Goal: Task Accomplishment & Management: Manage account settings

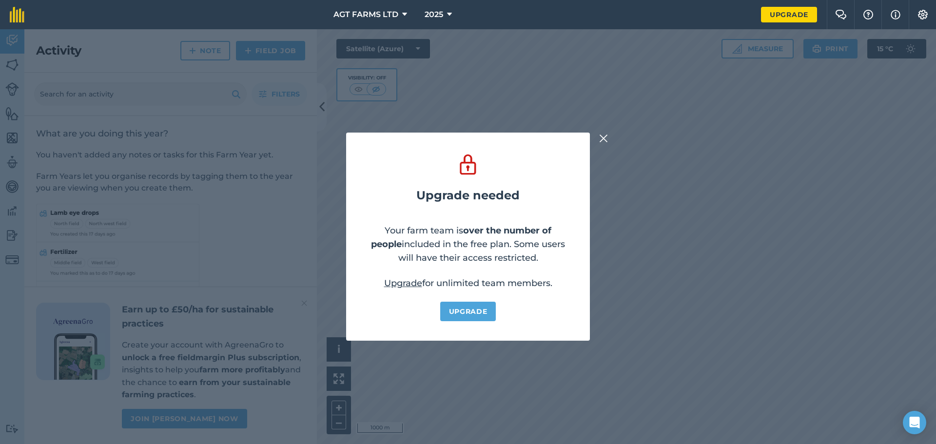
click at [607, 138] on img at bounding box center [603, 139] width 9 height 12
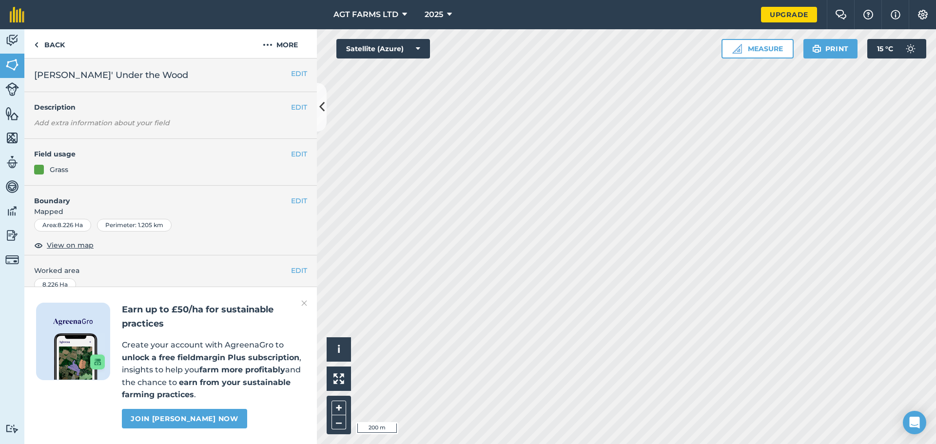
click at [283, 155] on h4 "Field usage" at bounding box center [162, 154] width 257 height 11
click at [291, 155] on button "EDIT" at bounding box center [299, 154] width 16 height 11
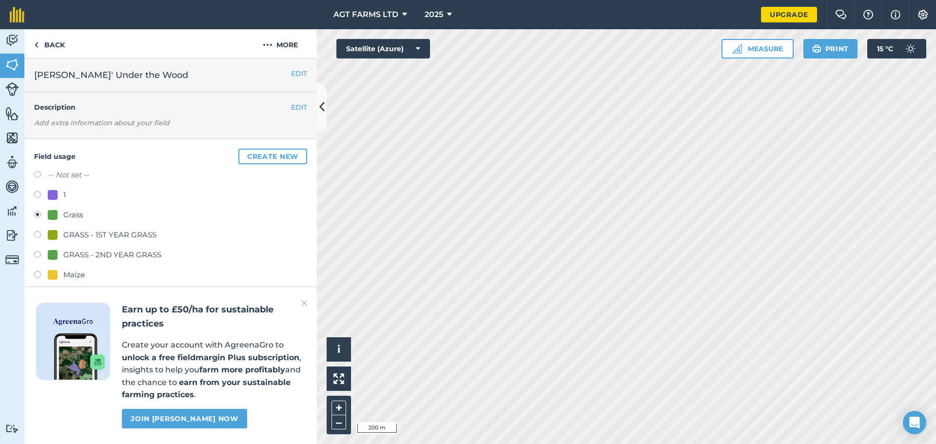
click at [38, 174] on label at bounding box center [41, 176] width 14 height 10
radio input "true"
radio input "false"
click at [307, 303] on img at bounding box center [304, 303] width 6 height 12
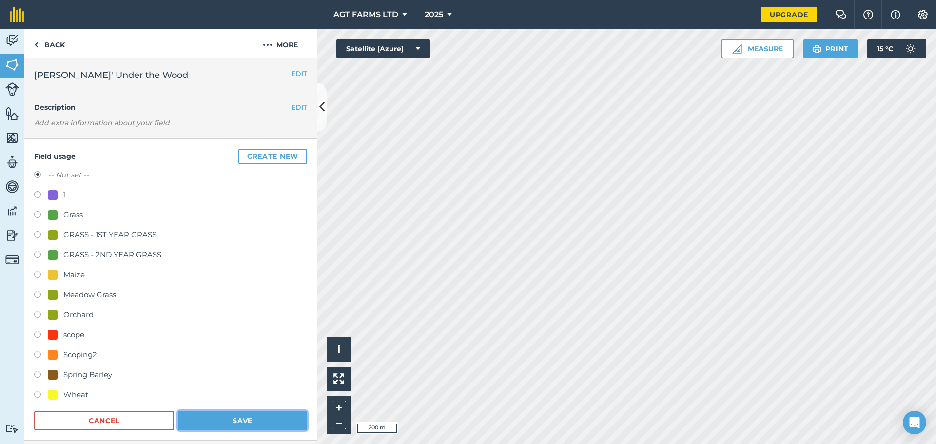
click at [253, 421] on button "Save" at bounding box center [242, 420] width 129 height 19
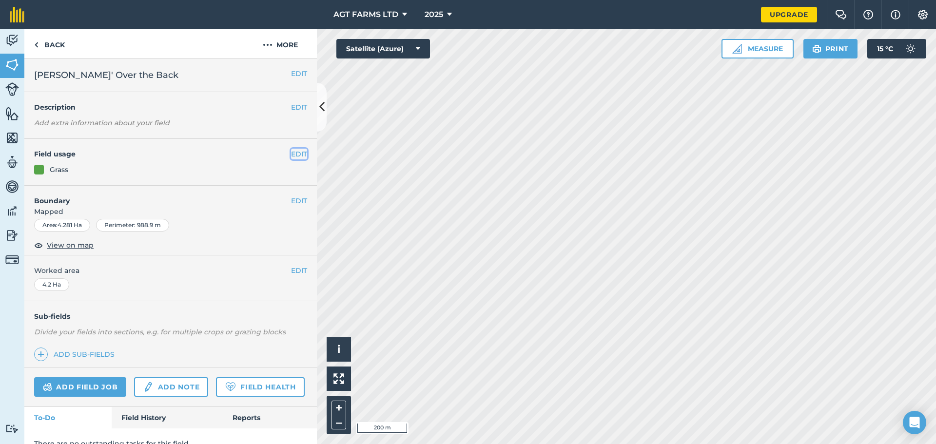
click at [293, 151] on button "EDIT" at bounding box center [299, 154] width 16 height 11
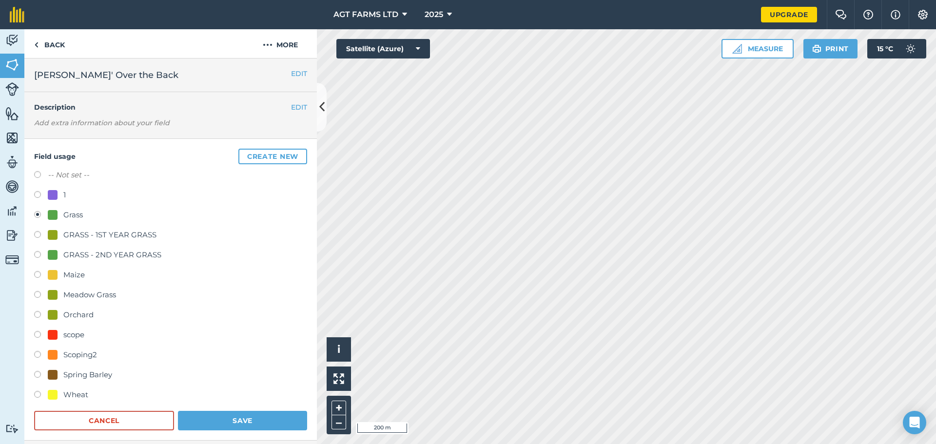
click at [88, 232] on div "GRASS - 1ST YEAR GRASS" at bounding box center [109, 235] width 93 height 12
radio input "true"
radio input "false"
click at [236, 421] on button "Save" at bounding box center [242, 420] width 129 height 19
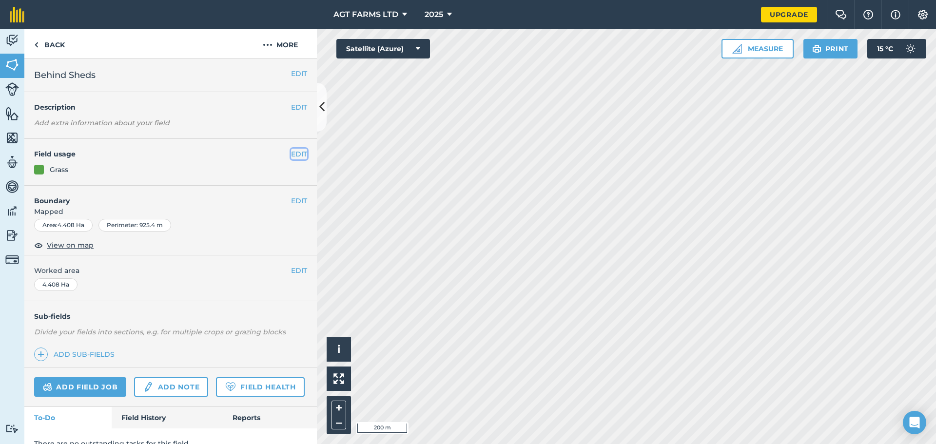
click at [297, 155] on button "EDIT" at bounding box center [299, 154] width 16 height 11
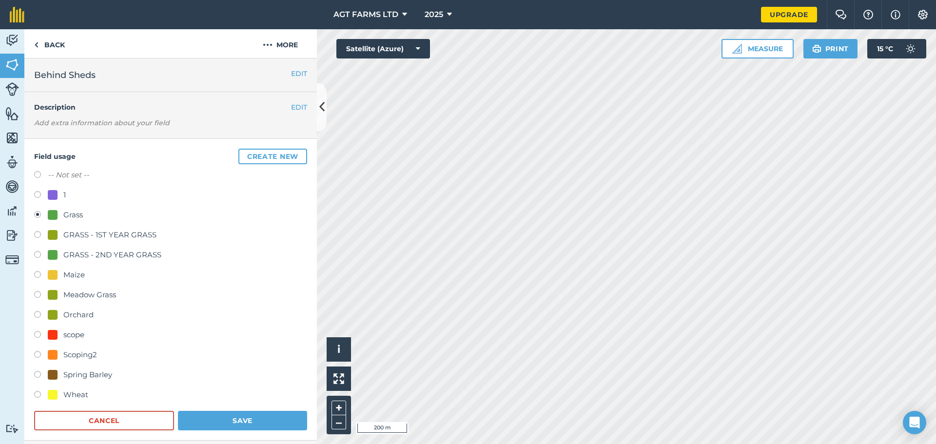
click at [92, 237] on div "GRASS - 1ST YEAR GRASS" at bounding box center [109, 235] width 93 height 12
radio input "true"
radio input "false"
click at [256, 416] on button "Save" at bounding box center [242, 420] width 129 height 19
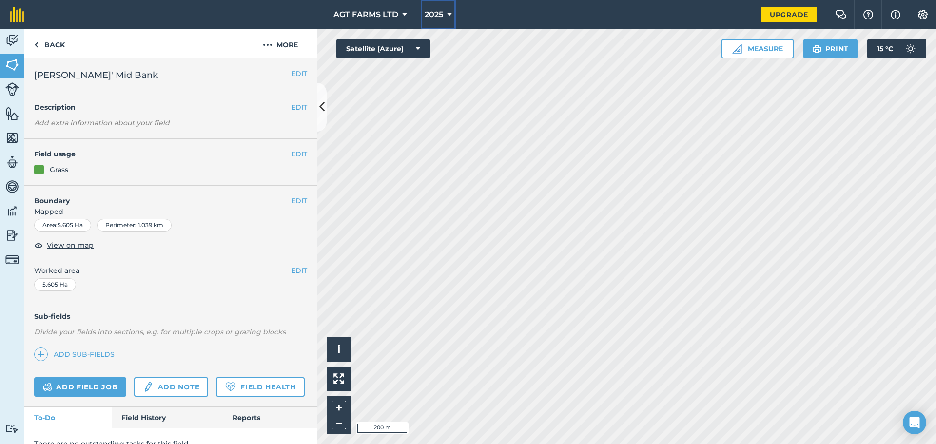
click at [443, 12] on span "2025" at bounding box center [434, 15] width 19 height 12
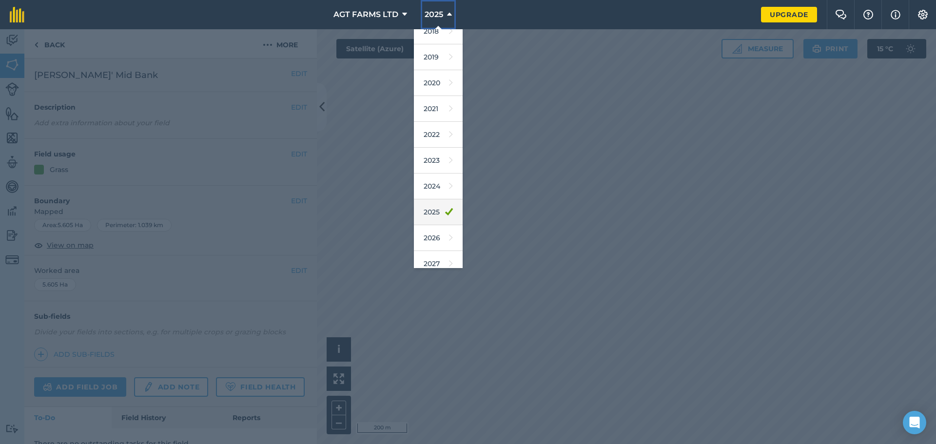
scroll to position [45, 0]
click at [438, 229] on link "2026" at bounding box center [438, 229] width 49 height 26
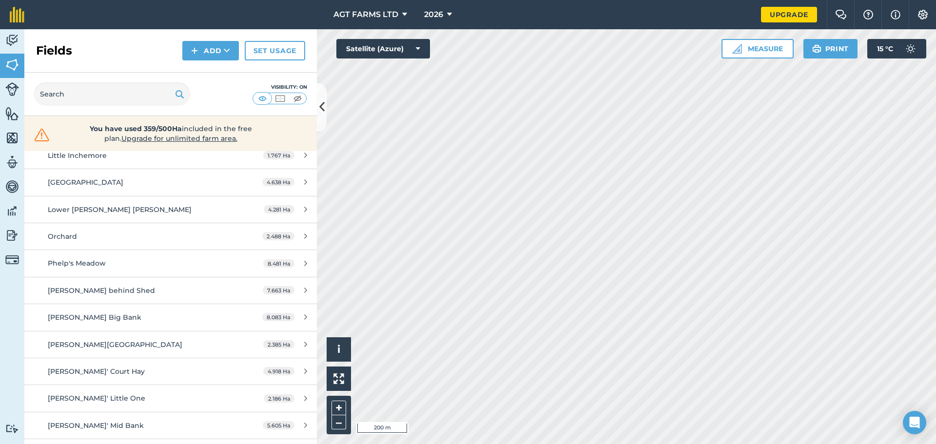
scroll to position [926, 0]
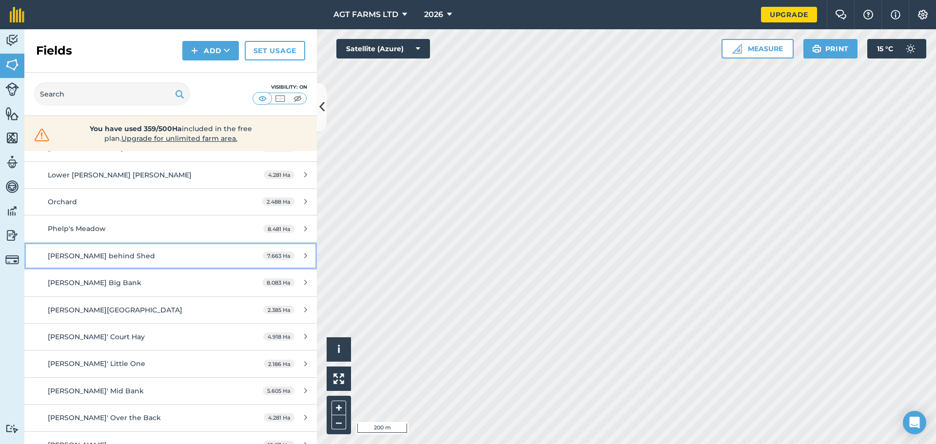
click at [189, 255] on div "[PERSON_NAME] behind Shed" at bounding box center [139, 256] width 183 height 11
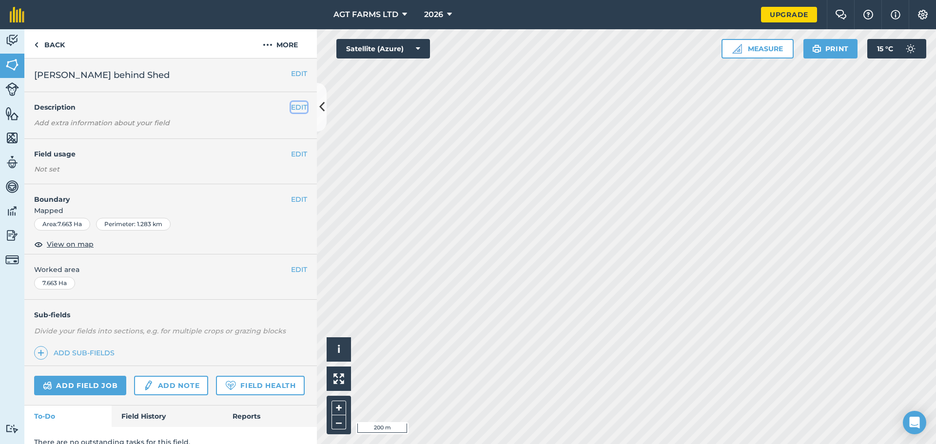
click at [291, 109] on button "EDIT" at bounding box center [299, 107] width 16 height 11
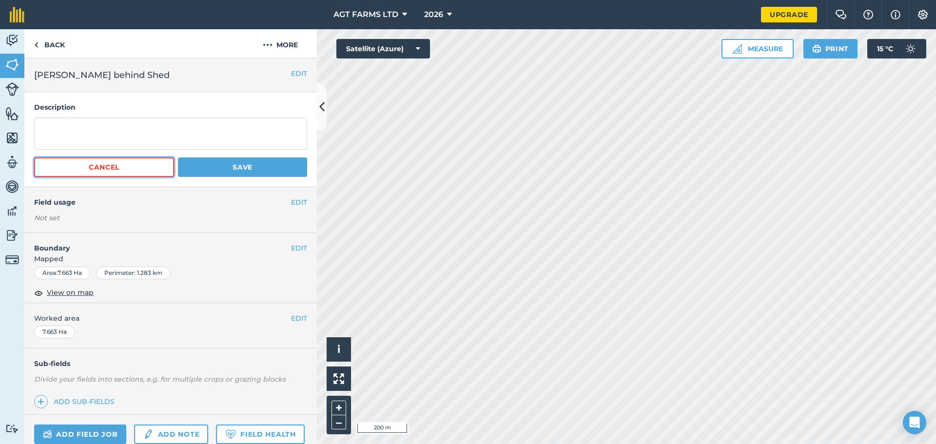
click at [118, 167] on button "Cancel" at bounding box center [104, 166] width 140 height 19
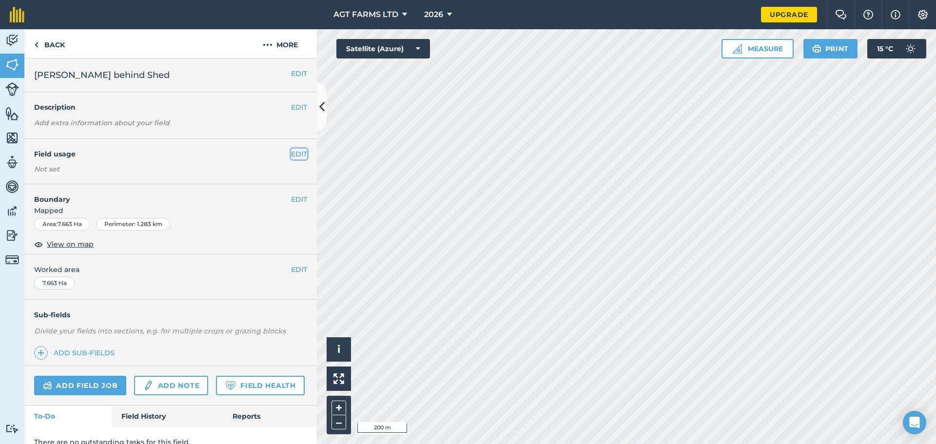
click at [293, 157] on button "EDIT" at bounding box center [299, 154] width 16 height 11
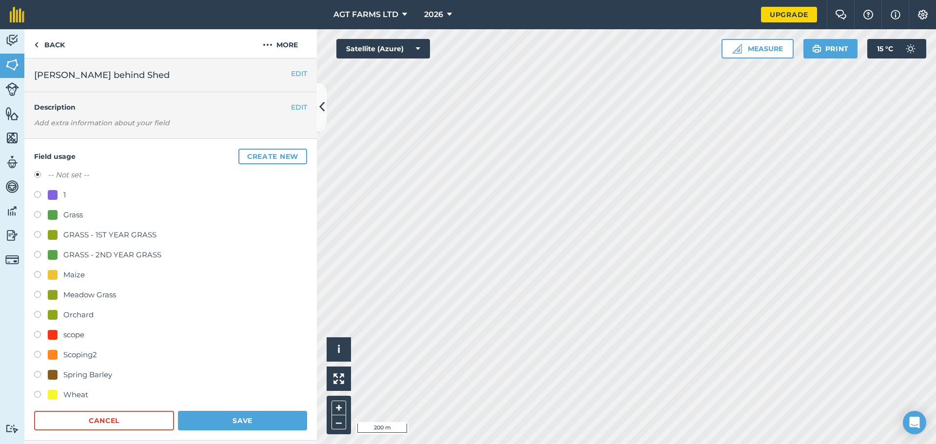
click at [78, 236] on div "GRASS - 1ST YEAR GRASS" at bounding box center [109, 235] width 93 height 12
radio input "true"
radio input "false"
click at [239, 421] on button "Save" at bounding box center [242, 420] width 129 height 19
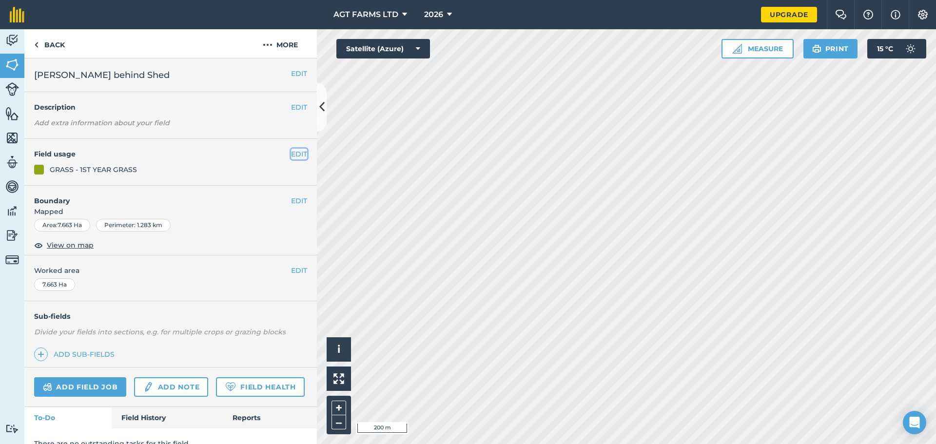
click at [295, 151] on button "EDIT" at bounding box center [299, 154] width 16 height 11
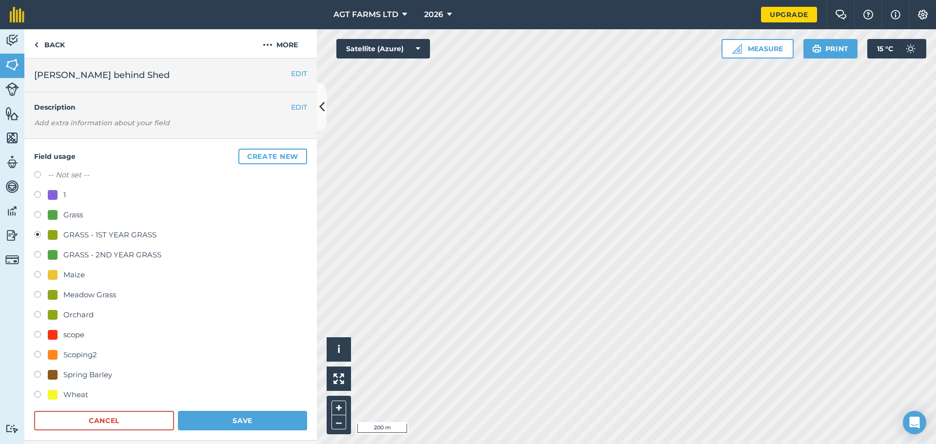
click at [86, 255] on div "GRASS - 2ND YEAR GRASS" at bounding box center [112, 255] width 98 height 12
radio input "true"
radio input "false"
click at [213, 419] on button "Save" at bounding box center [242, 420] width 129 height 19
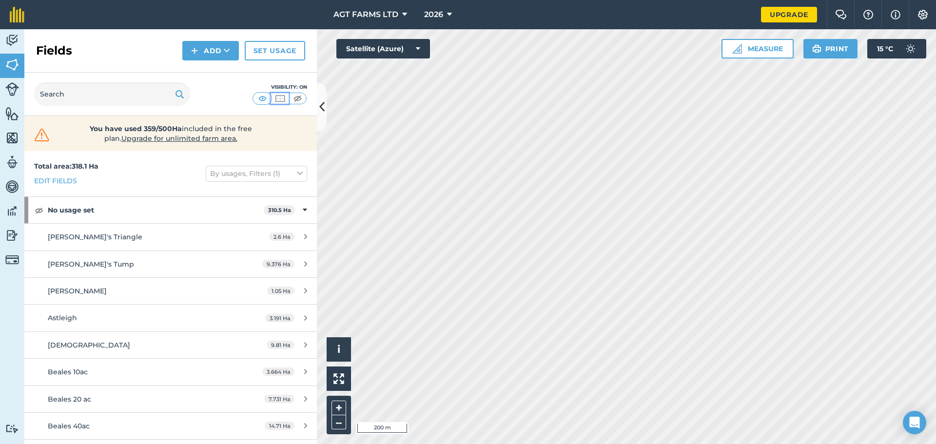
click at [280, 97] on img at bounding box center [280, 99] width 12 height 10
click at [299, 99] on img at bounding box center [297, 99] width 12 height 10
click at [281, 99] on img at bounding box center [280, 99] width 12 height 10
click at [264, 98] on img at bounding box center [262, 99] width 12 height 10
click at [277, 171] on button "By usages, Filters (1)" at bounding box center [256, 174] width 101 height 16
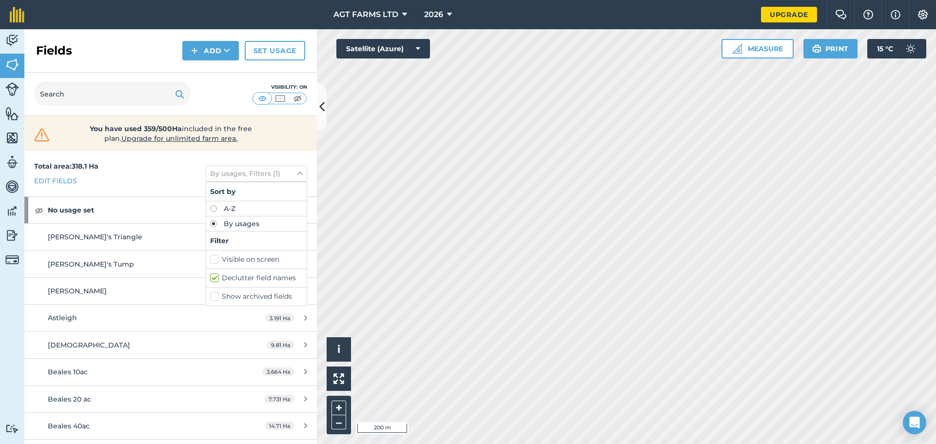
click at [246, 258] on label "Visible on screen" at bounding box center [256, 259] width 93 height 10
click at [216, 258] on input "Visible on screen" at bounding box center [213, 257] width 6 height 6
checkbox input "true"
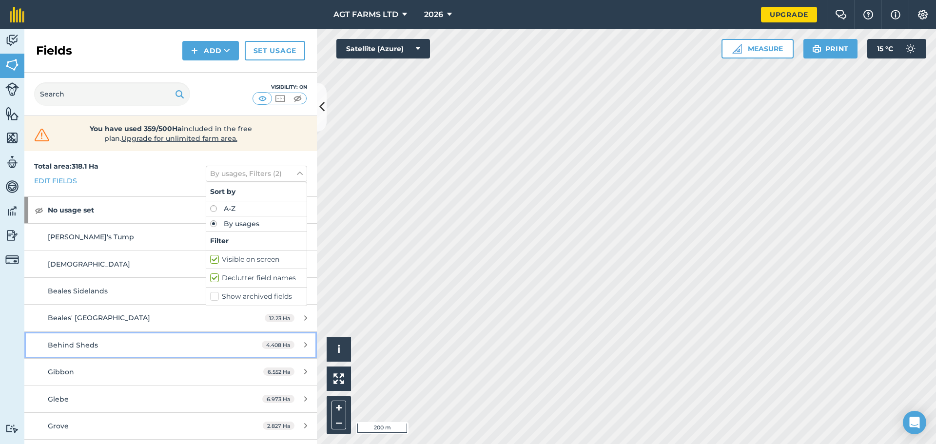
click at [201, 343] on div "Behind Sheds" at bounding box center [139, 345] width 183 height 11
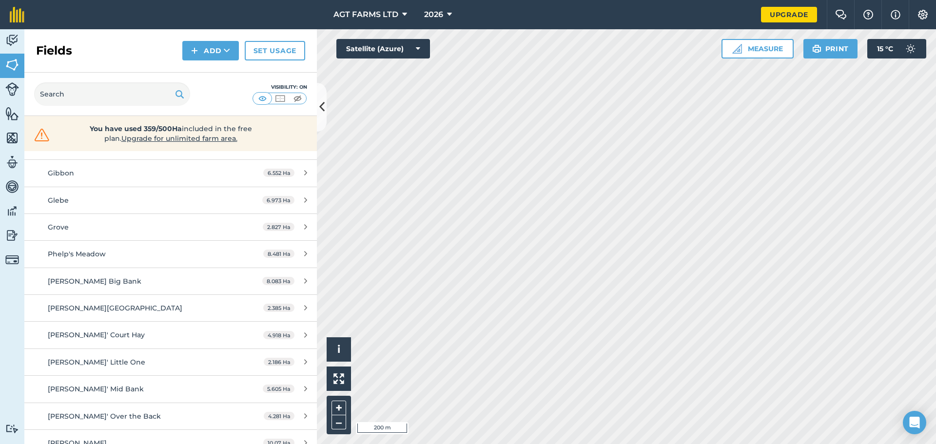
scroll to position [292, 0]
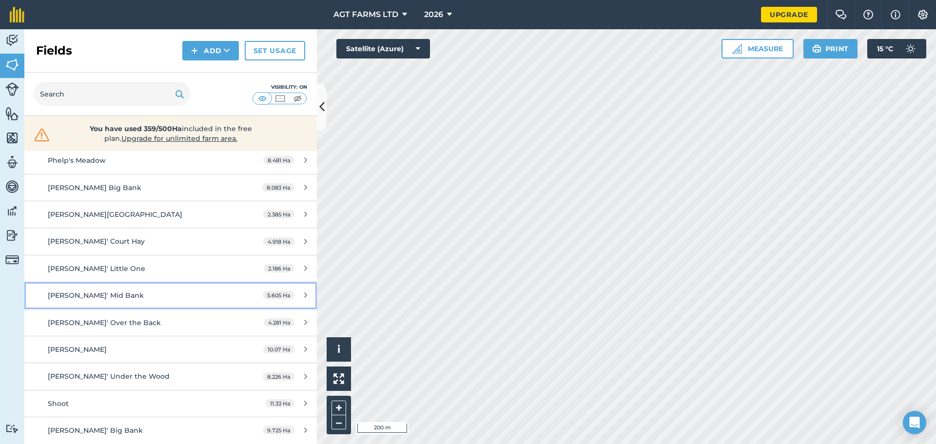
click at [128, 291] on div "[PERSON_NAME]' Mid Bank" at bounding box center [139, 295] width 183 height 11
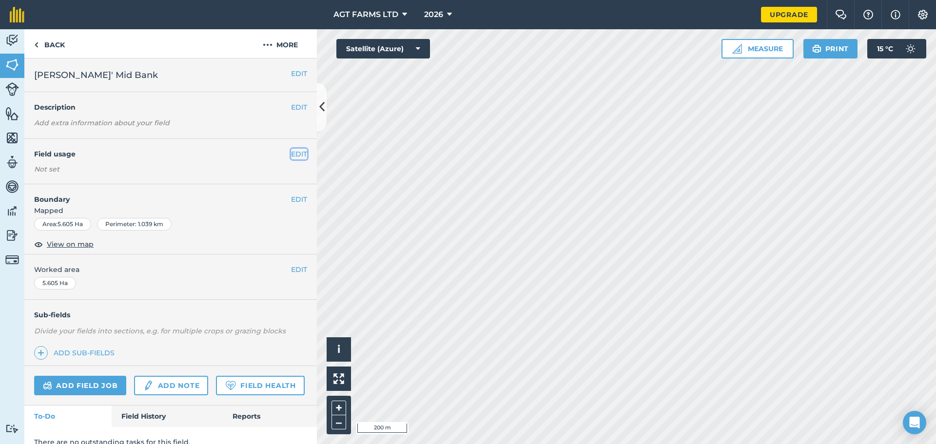
click at [293, 151] on button "EDIT" at bounding box center [299, 154] width 16 height 11
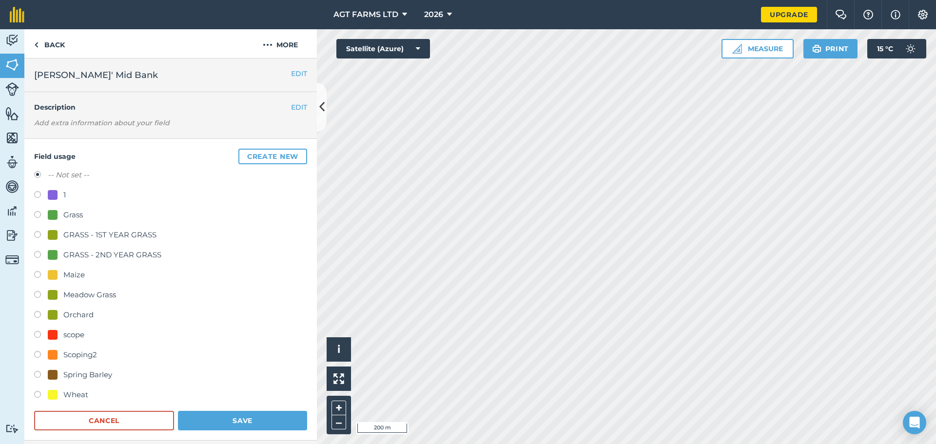
click at [74, 274] on div "Maize" at bounding box center [73, 275] width 21 height 12
radio input "true"
radio input "false"
click at [242, 419] on button "Save" at bounding box center [242, 420] width 129 height 19
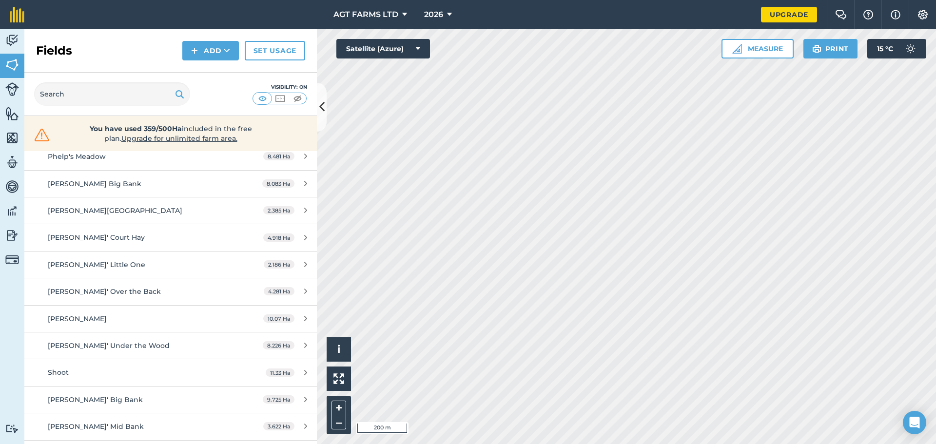
scroll to position [286, 0]
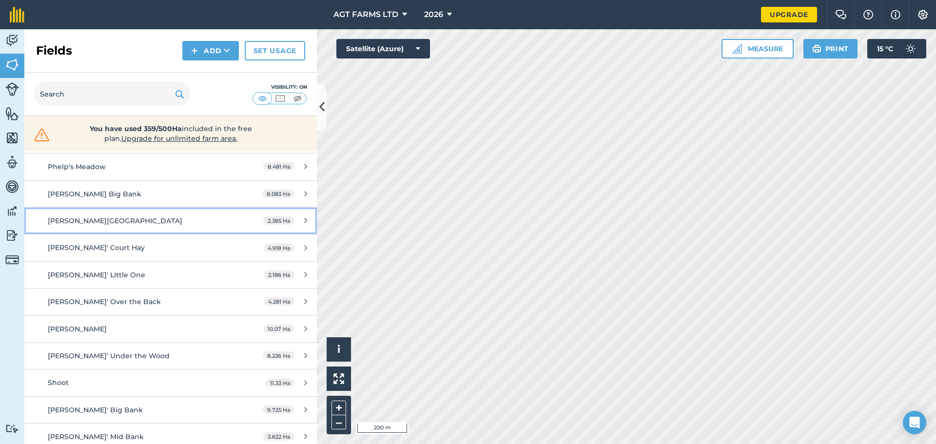
click at [156, 221] on div "[PERSON_NAME][GEOGRAPHIC_DATA]" at bounding box center [139, 220] width 183 height 11
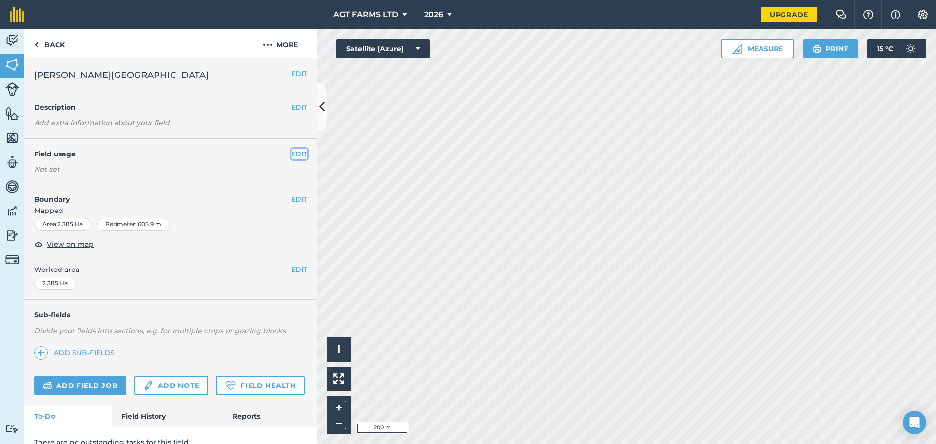
click at [291, 154] on button "EDIT" at bounding box center [299, 154] width 16 height 11
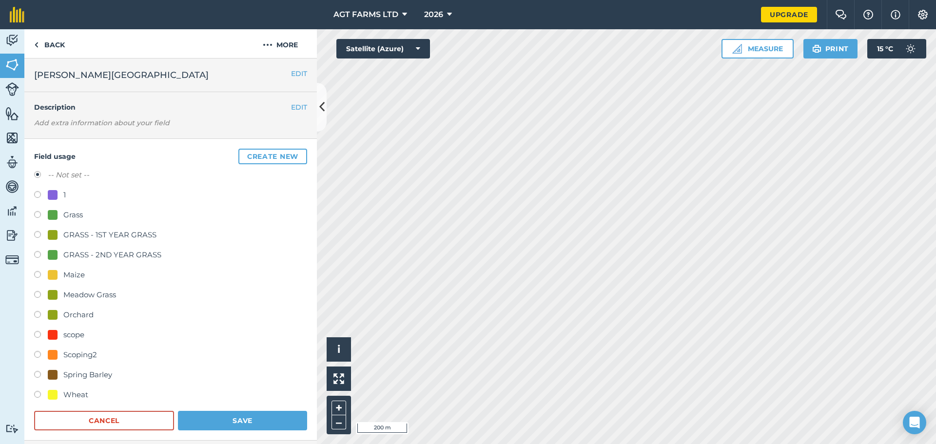
click at [84, 276] on div "Maize" at bounding box center [73, 275] width 21 height 12
radio input "true"
radio input "false"
click at [243, 420] on button "Save" at bounding box center [242, 420] width 129 height 19
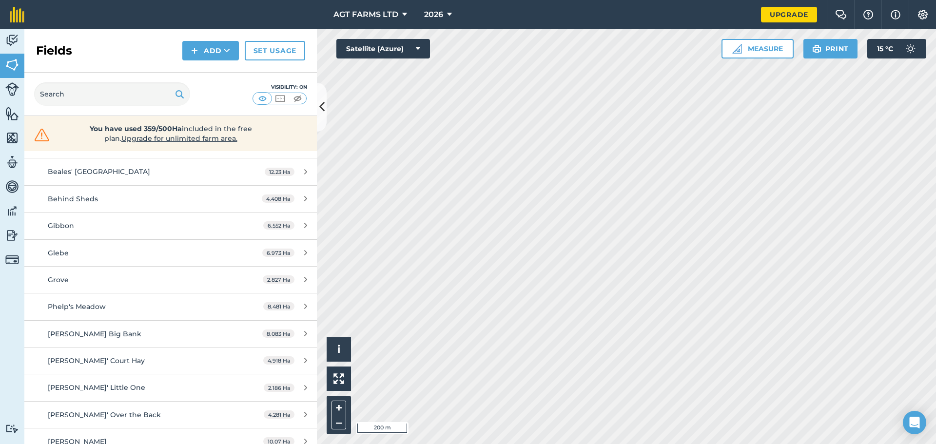
scroll to position [195, 0]
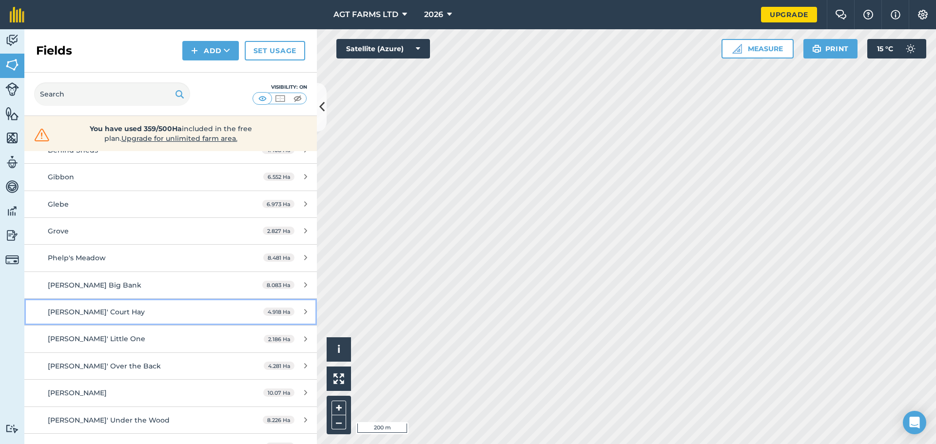
click at [152, 309] on div "[PERSON_NAME]' Court Hay" at bounding box center [139, 312] width 183 height 11
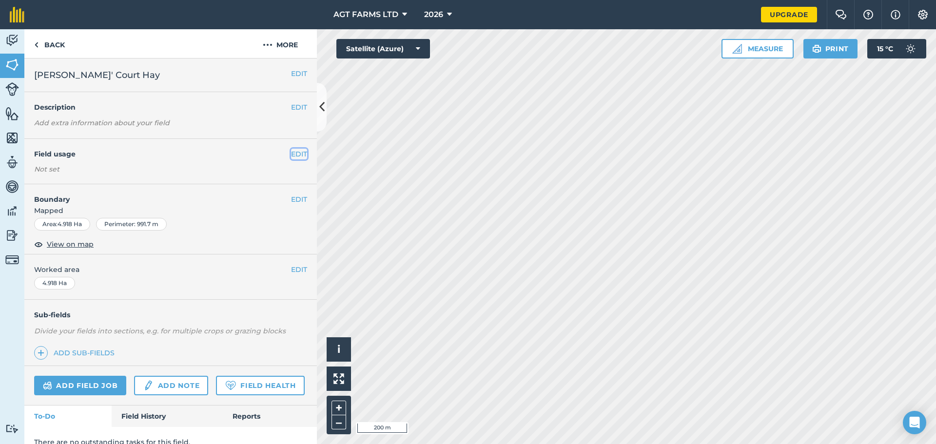
click at [291, 151] on button "EDIT" at bounding box center [299, 154] width 16 height 11
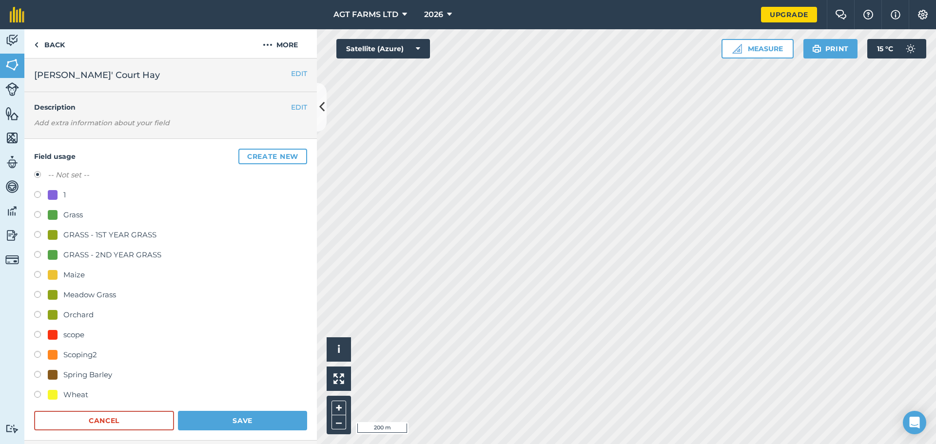
click at [116, 229] on div "GRASS - 1ST YEAR GRASS" at bounding box center [109, 235] width 93 height 12
radio input "true"
radio input "false"
click at [245, 420] on button "Save" at bounding box center [242, 420] width 129 height 19
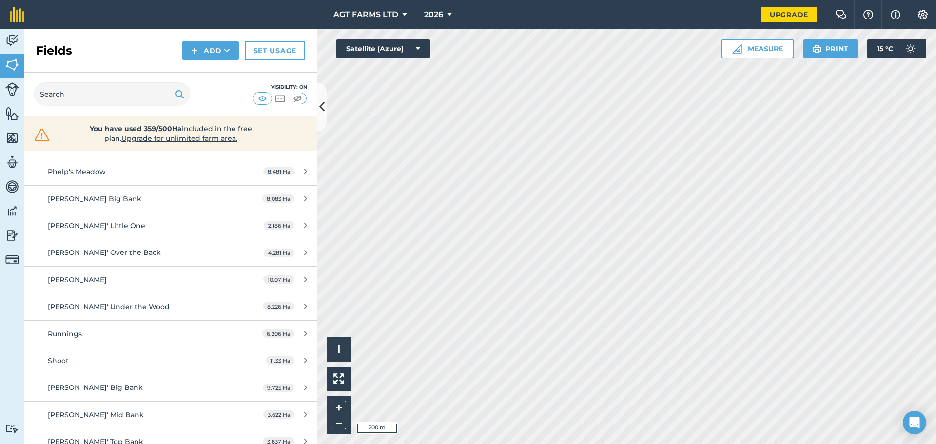
scroll to position [536, 0]
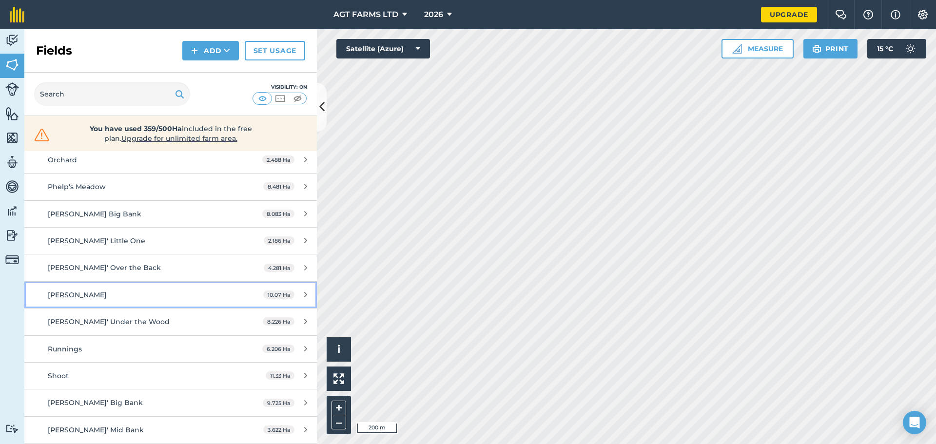
click at [123, 290] on div "[PERSON_NAME]" at bounding box center [139, 295] width 183 height 11
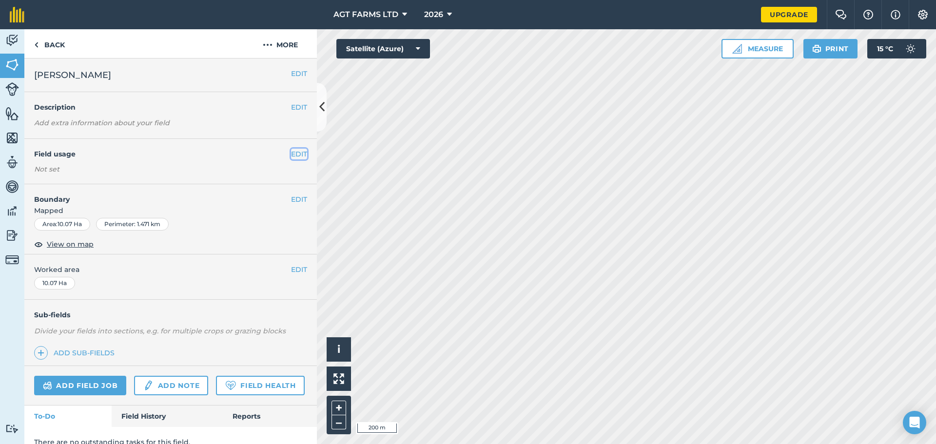
click at [296, 153] on button "EDIT" at bounding box center [299, 154] width 16 height 11
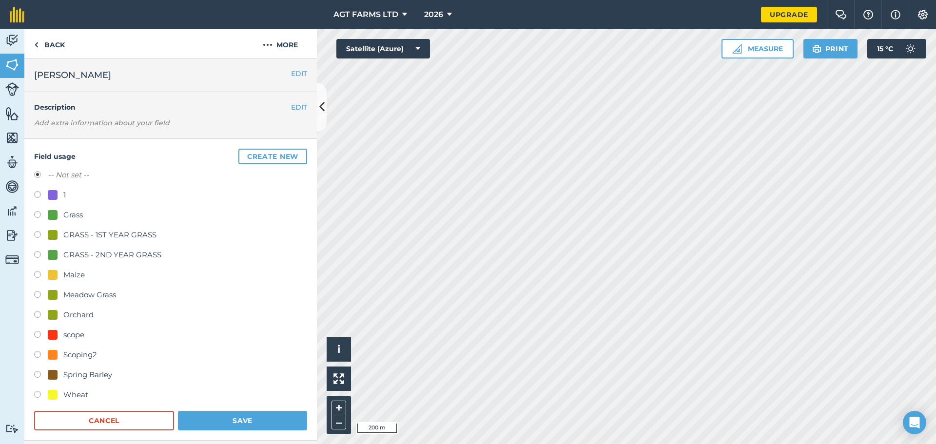
click at [83, 239] on div "GRASS - 1ST YEAR GRASS" at bounding box center [109, 235] width 93 height 12
radio input "true"
radio input "false"
click at [204, 419] on button "Save" at bounding box center [242, 420] width 129 height 19
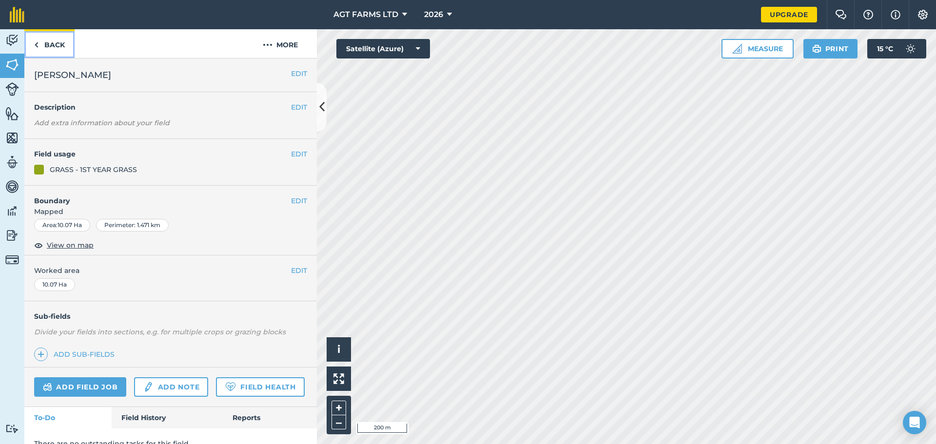
click at [60, 45] on link "Back" at bounding box center [49, 43] width 50 height 29
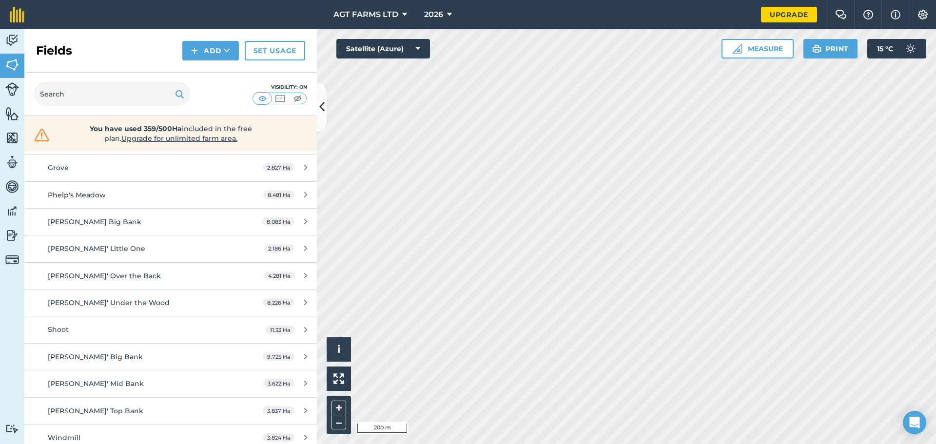
scroll to position [195, 0]
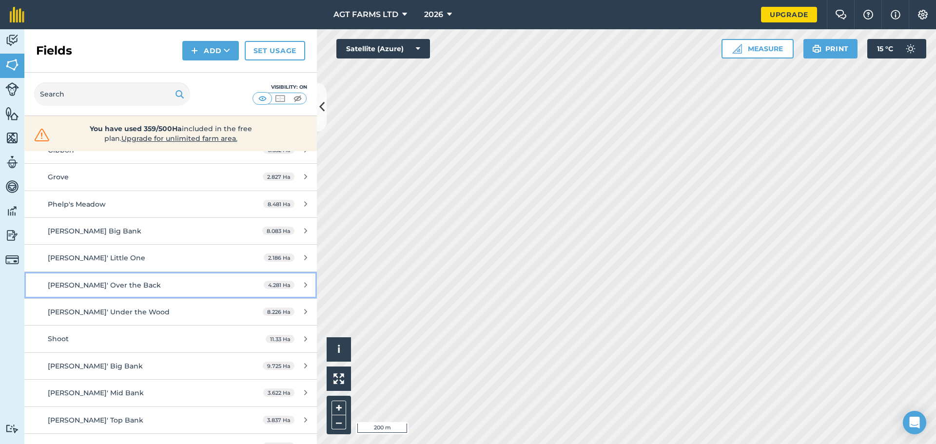
click at [272, 286] on span "4.281 Ha" at bounding box center [279, 285] width 31 height 8
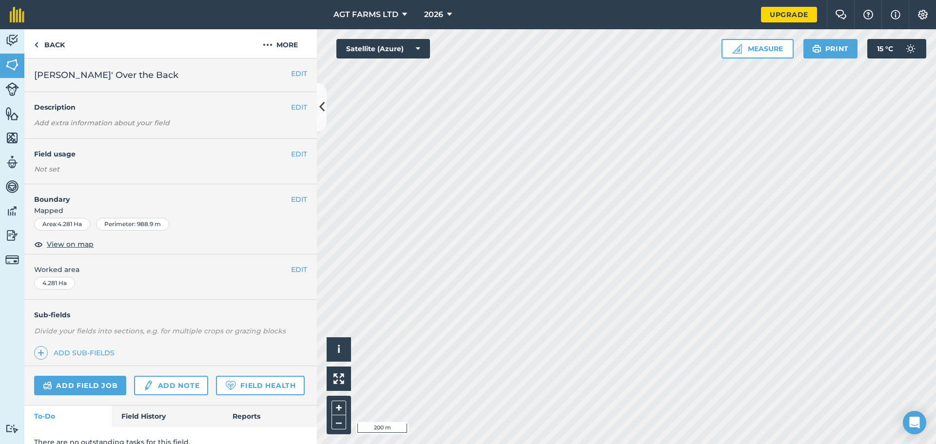
click at [301, 149] on div "EDIT Field usage Not set" at bounding box center [170, 161] width 292 height 45
click at [299, 153] on button "EDIT" at bounding box center [299, 154] width 16 height 11
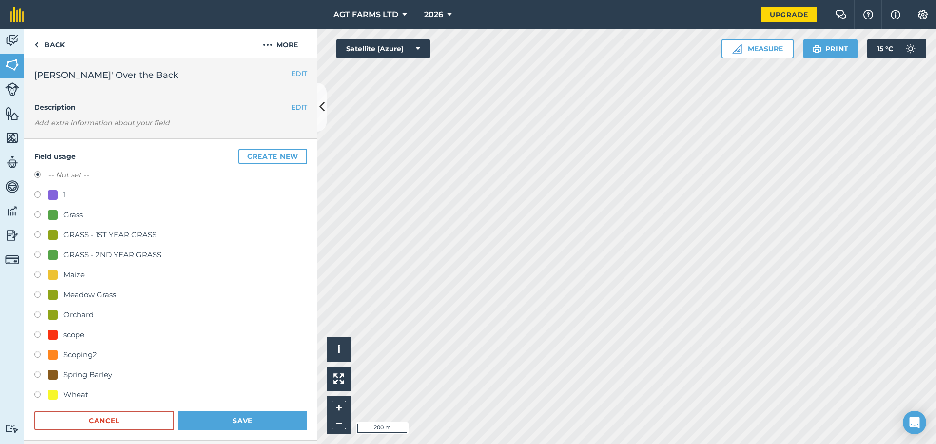
click at [125, 233] on div "GRASS - 1ST YEAR GRASS" at bounding box center [109, 235] width 93 height 12
radio input "true"
radio input "false"
click at [211, 417] on button "Save" at bounding box center [242, 420] width 129 height 19
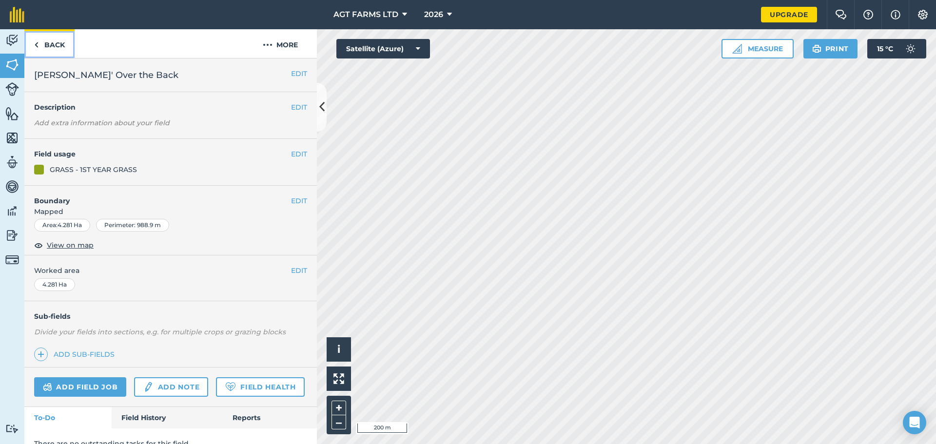
click at [52, 42] on link "Back" at bounding box center [49, 43] width 50 height 29
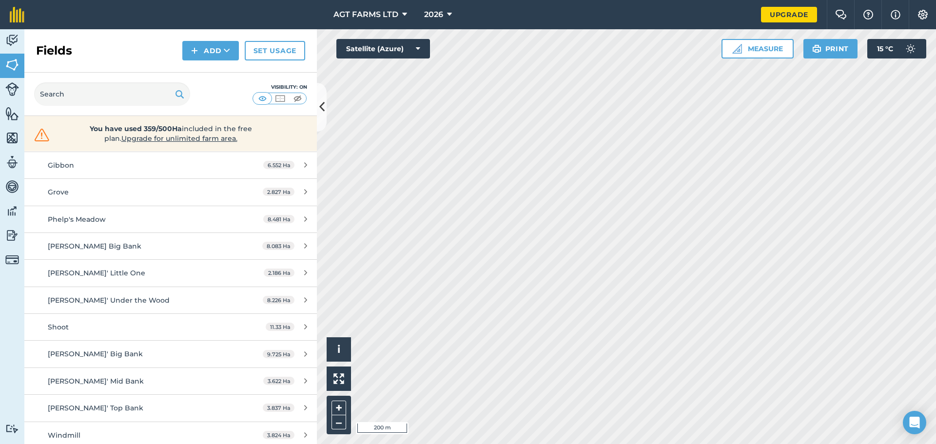
scroll to position [195, 0]
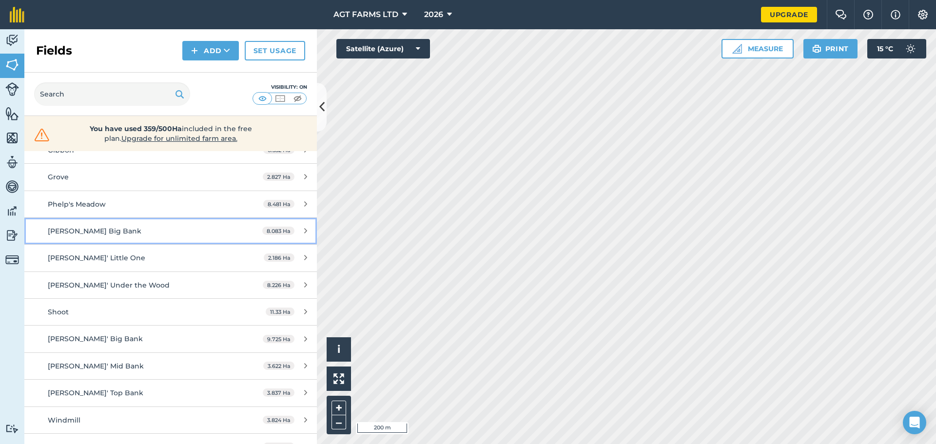
click at [228, 226] on link "[PERSON_NAME] Big Bank 8.083 Ha" at bounding box center [170, 231] width 292 height 26
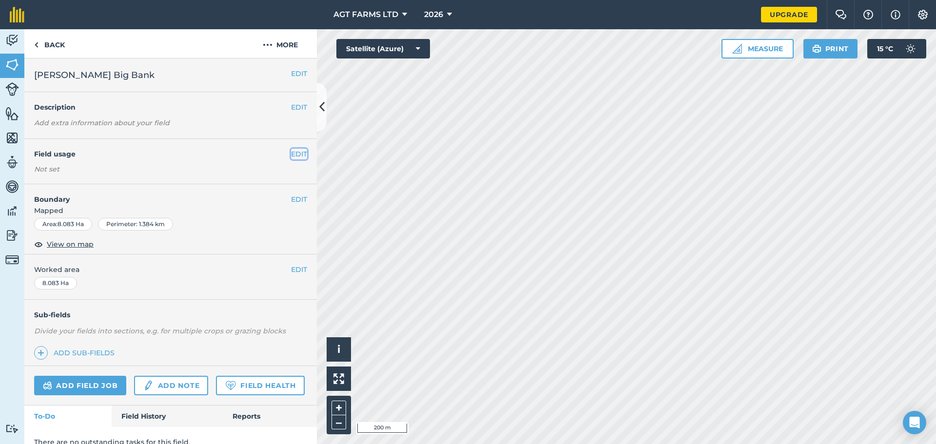
click at [293, 153] on button "EDIT" at bounding box center [299, 154] width 16 height 11
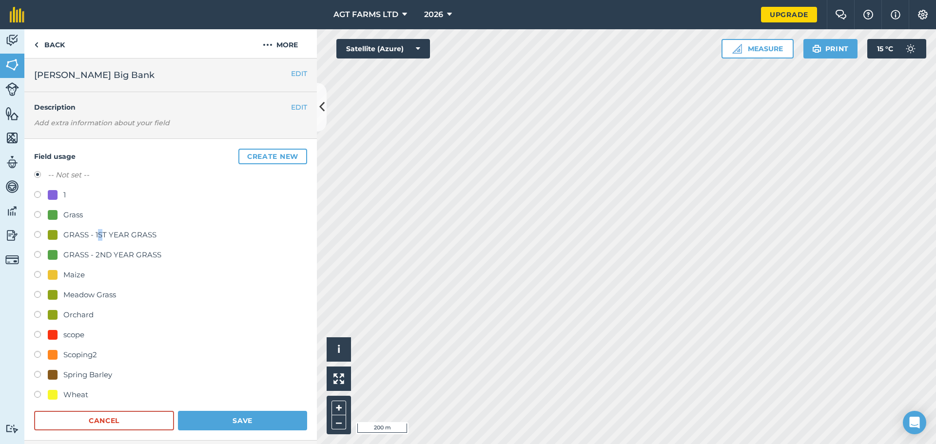
click at [100, 235] on div "GRASS - 1ST YEAR GRASS" at bounding box center [109, 235] width 93 height 12
click at [77, 237] on div "GRASS - 1ST YEAR GRASS" at bounding box center [109, 235] width 93 height 12
radio input "true"
radio input "false"
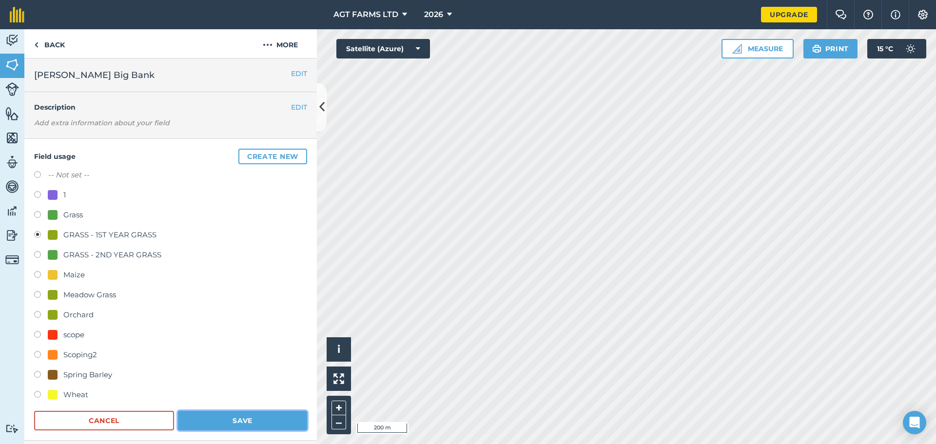
click at [214, 412] on button "Save" at bounding box center [242, 420] width 129 height 19
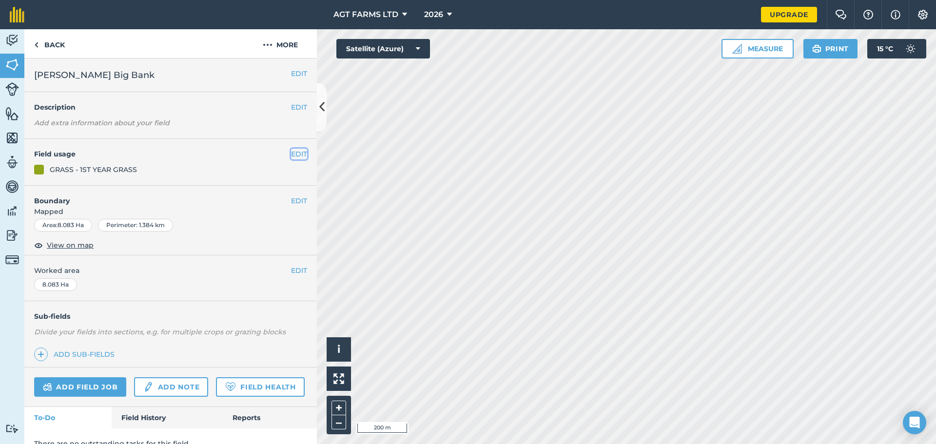
click at [293, 155] on button "EDIT" at bounding box center [299, 154] width 16 height 11
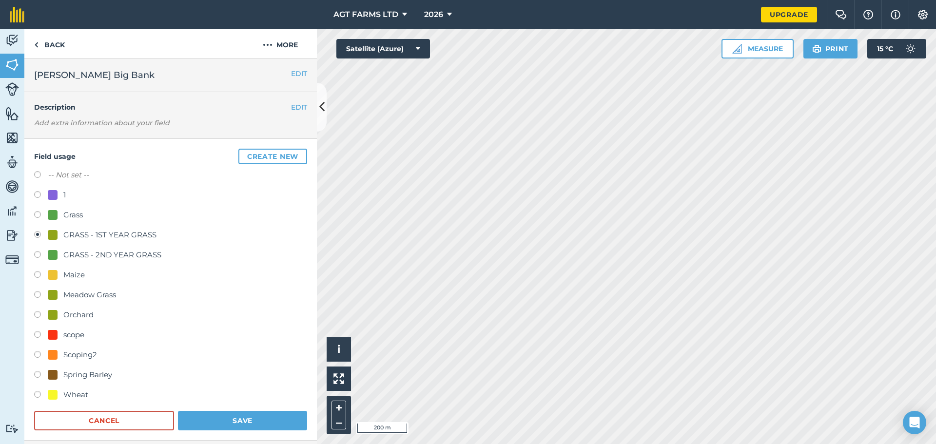
click at [118, 253] on div "GRASS - 2ND YEAR GRASS" at bounding box center [112, 255] width 98 height 12
radio input "true"
radio input "false"
click at [209, 423] on button "Save" at bounding box center [242, 420] width 129 height 19
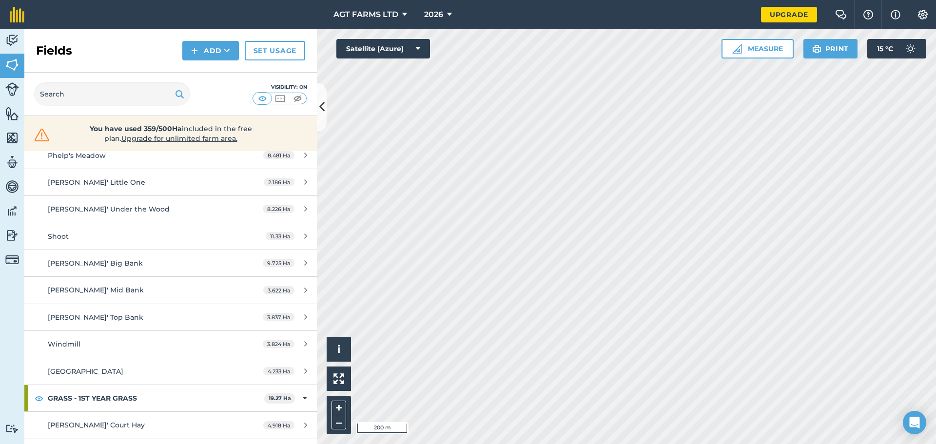
scroll to position [195, 0]
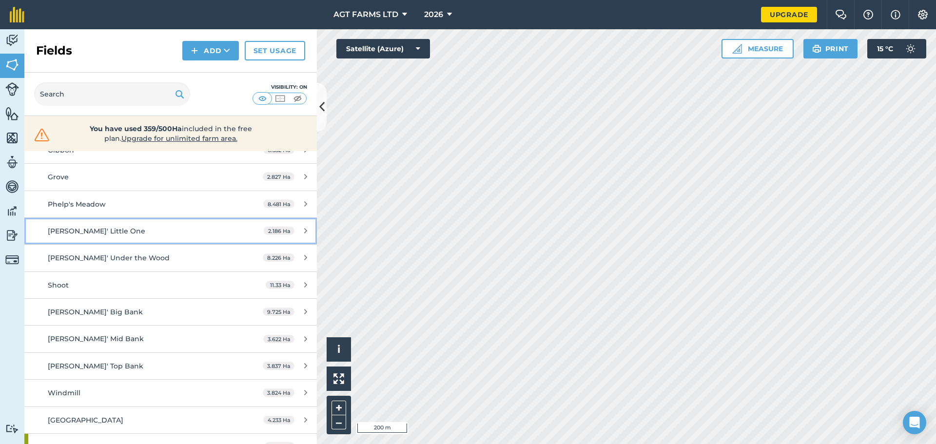
click at [218, 234] on div "[PERSON_NAME]' Little One" at bounding box center [139, 231] width 183 height 11
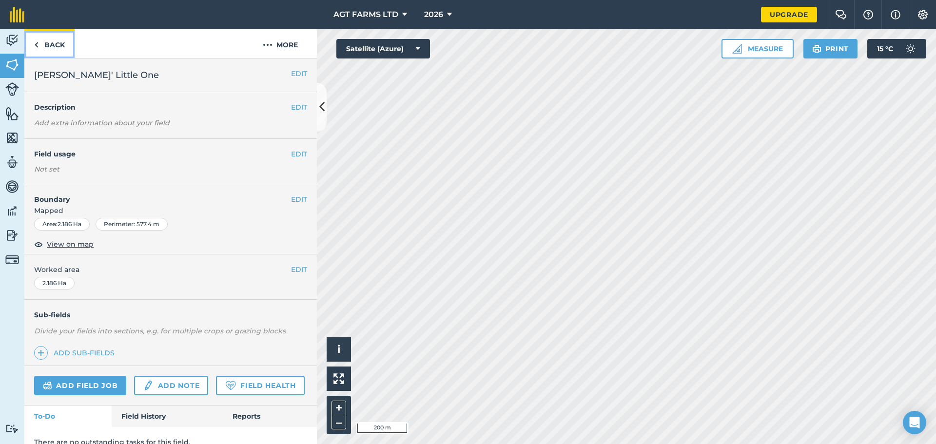
click at [51, 44] on link "Back" at bounding box center [49, 43] width 50 height 29
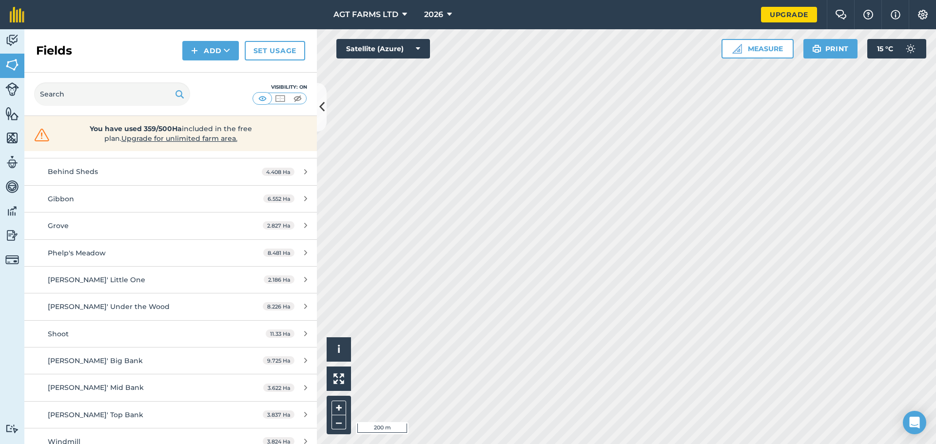
scroll to position [195, 0]
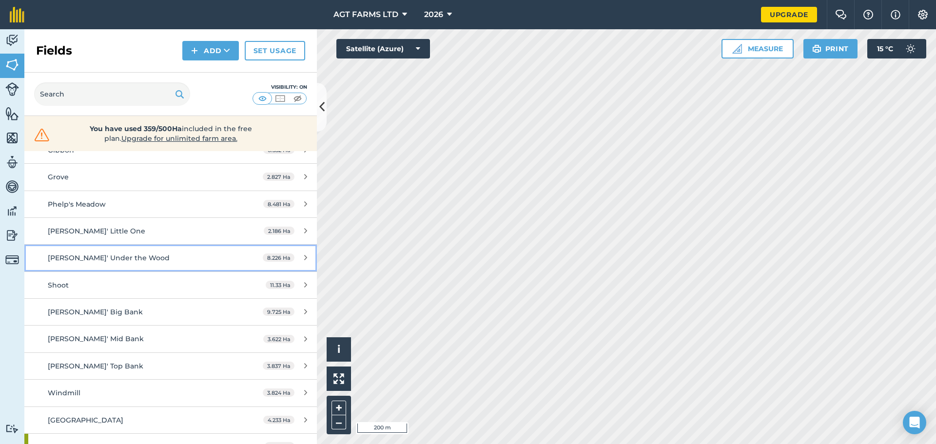
click at [147, 256] on div "[PERSON_NAME]' Under the Wood" at bounding box center [139, 257] width 183 height 11
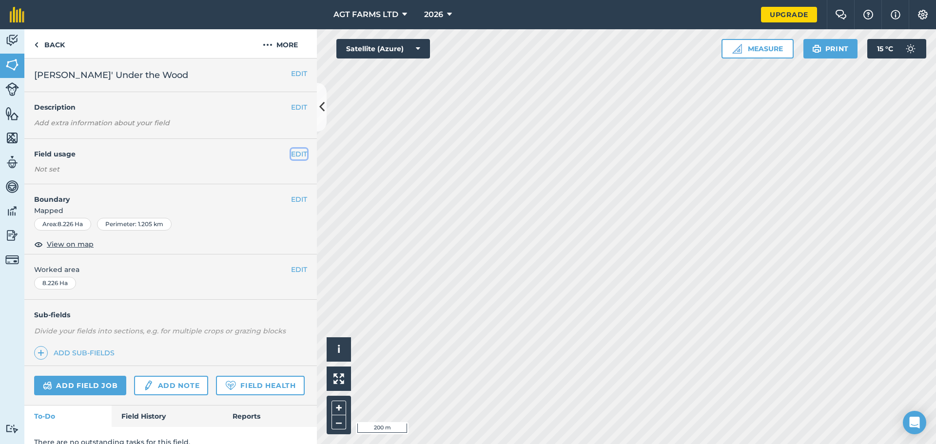
click at [291, 152] on button "EDIT" at bounding box center [299, 154] width 16 height 11
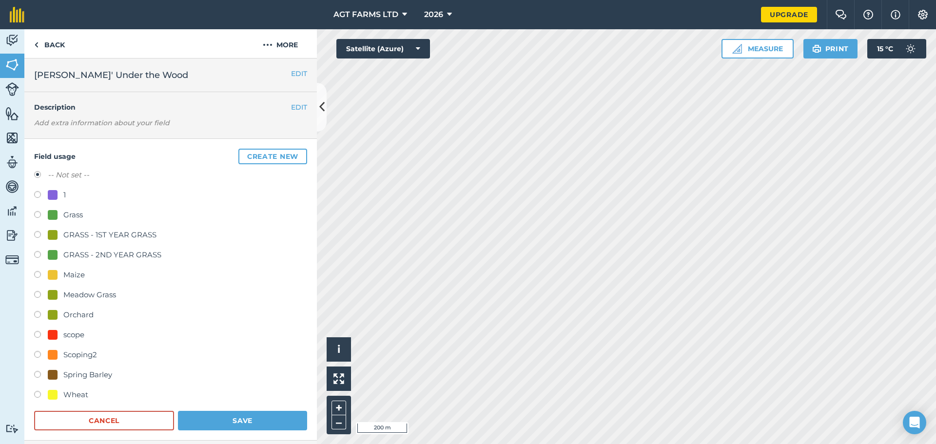
click at [96, 234] on div "GRASS - 1ST YEAR GRASS" at bounding box center [109, 235] width 93 height 12
radio input "true"
radio input "false"
click at [207, 414] on button "Save" at bounding box center [242, 420] width 129 height 19
